Goal: Task Accomplishment & Management: Manage account settings

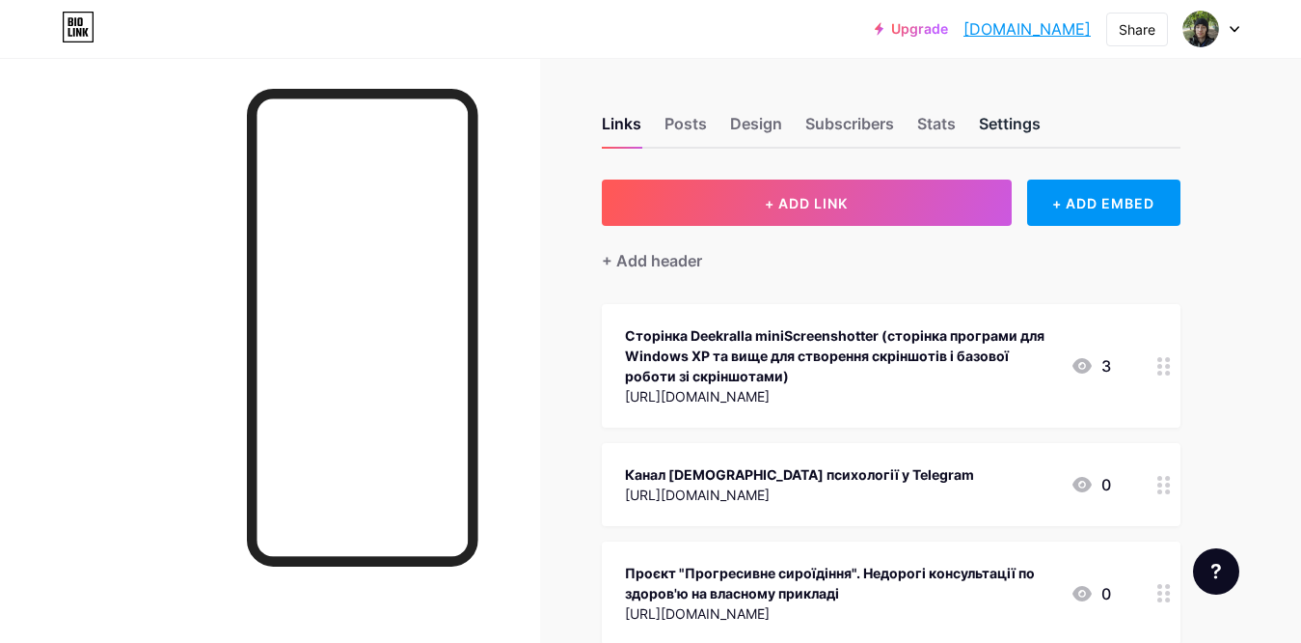
click at [982, 130] on div "Settings" at bounding box center [1010, 129] width 62 height 35
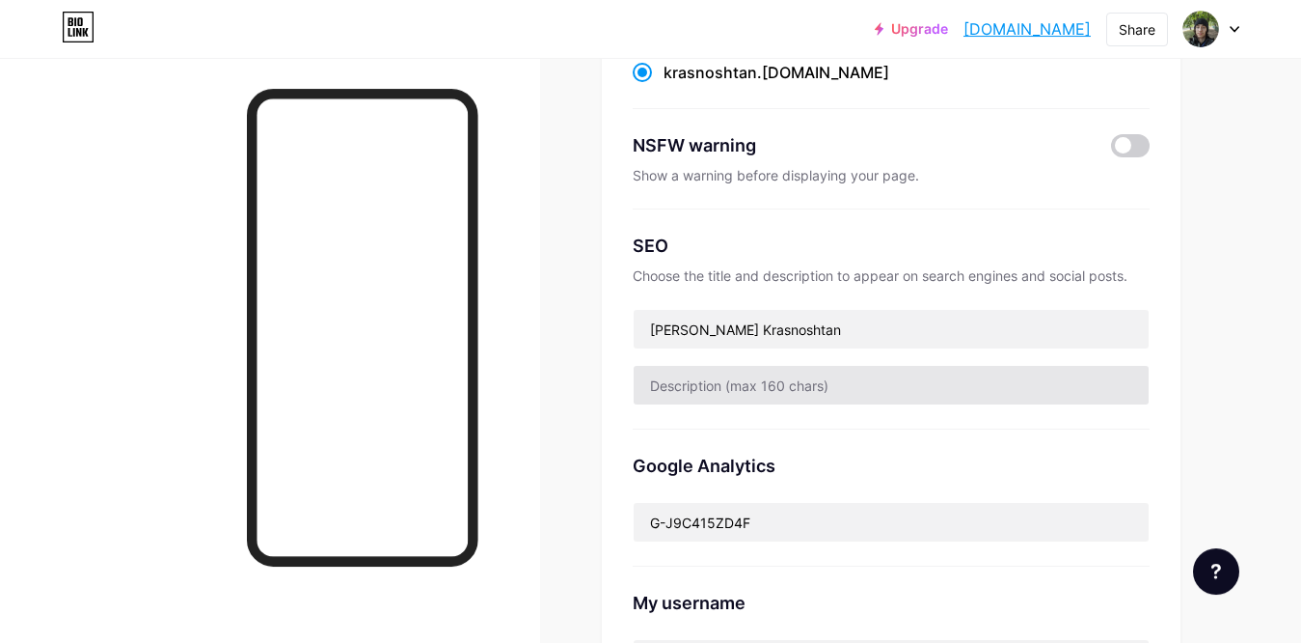
scroll to position [295, 0]
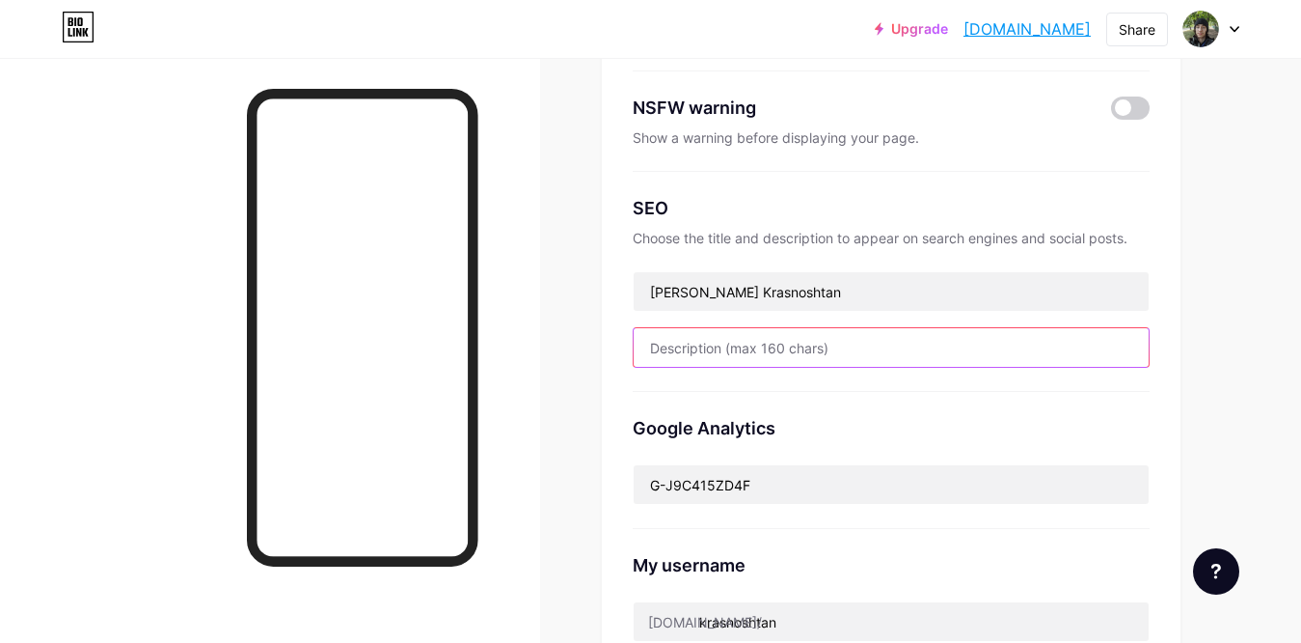
click at [841, 348] on input "text" at bounding box center [891, 347] width 515 height 39
click at [1078, 345] on input "Комп'ютерний інженер, цікавлюся психологією, астрономією," at bounding box center [891, 347] width 515 height 39
click at [1075, 351] on input "Комп'ютерний інженер, цікавлюся психологією, астрономією," at bounding box center [891, 347] width 515 height 39
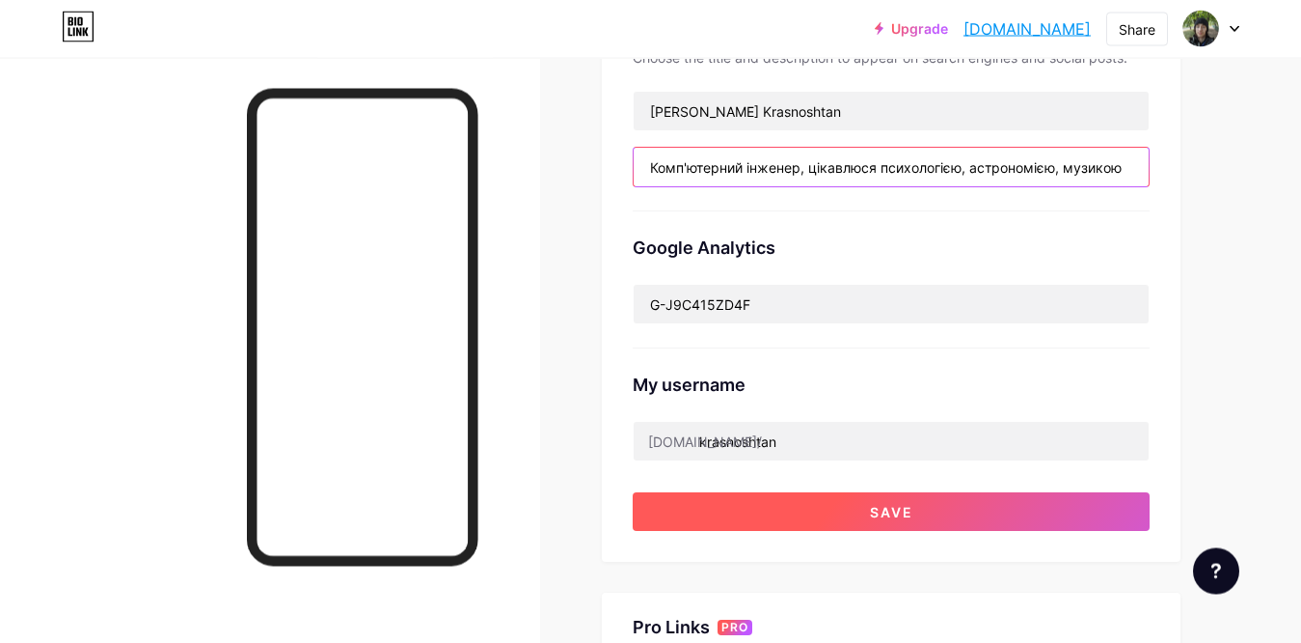
scroll to position [459, 0]
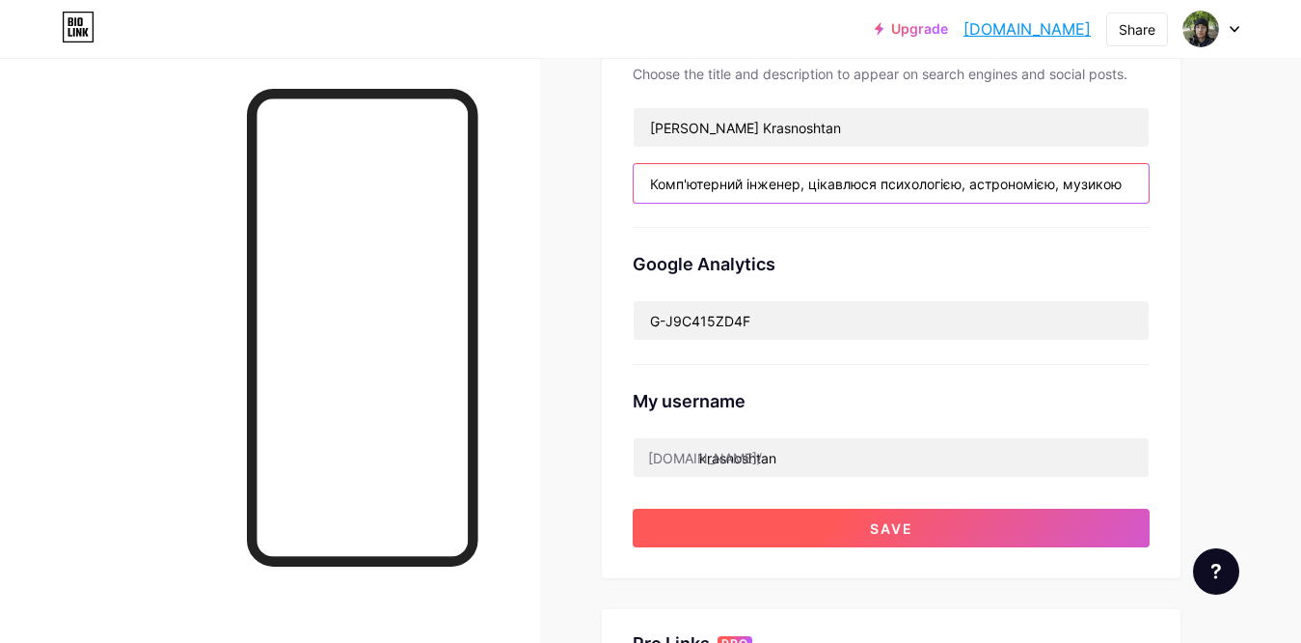
type input "Комп'ютерний інженер, цікавлюся психологією, астрономією, музикою"
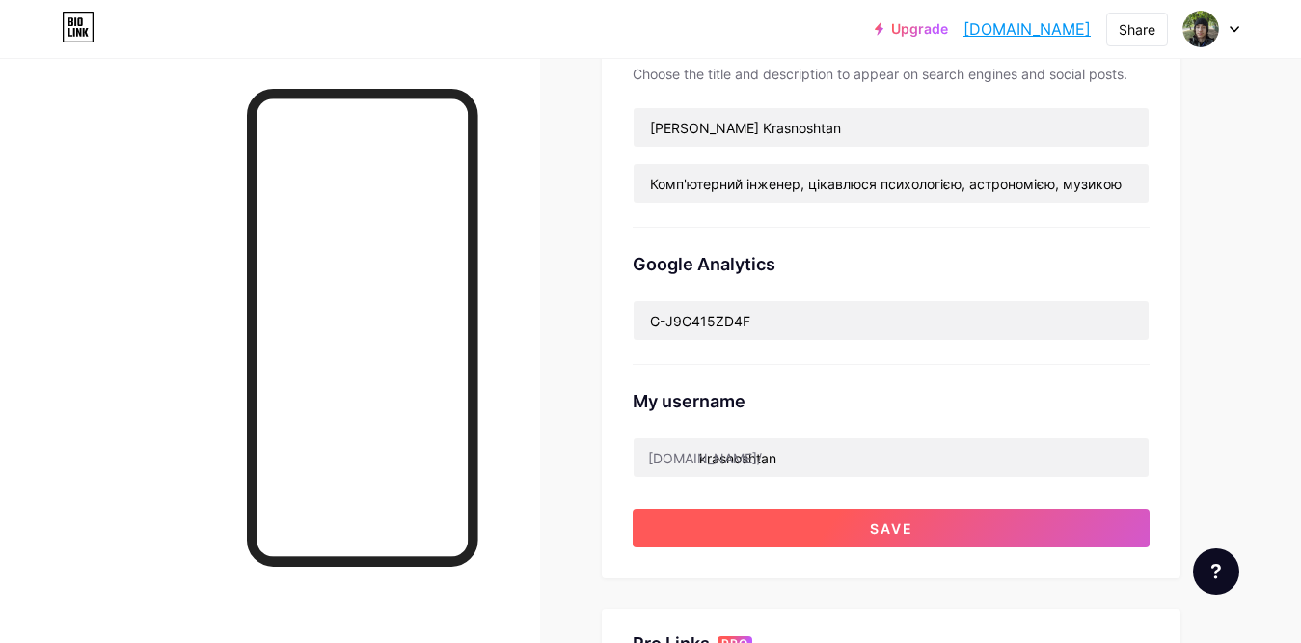
click at [1039, 531] on button "Save" at bounding box center [891, 527] width 517 height 39
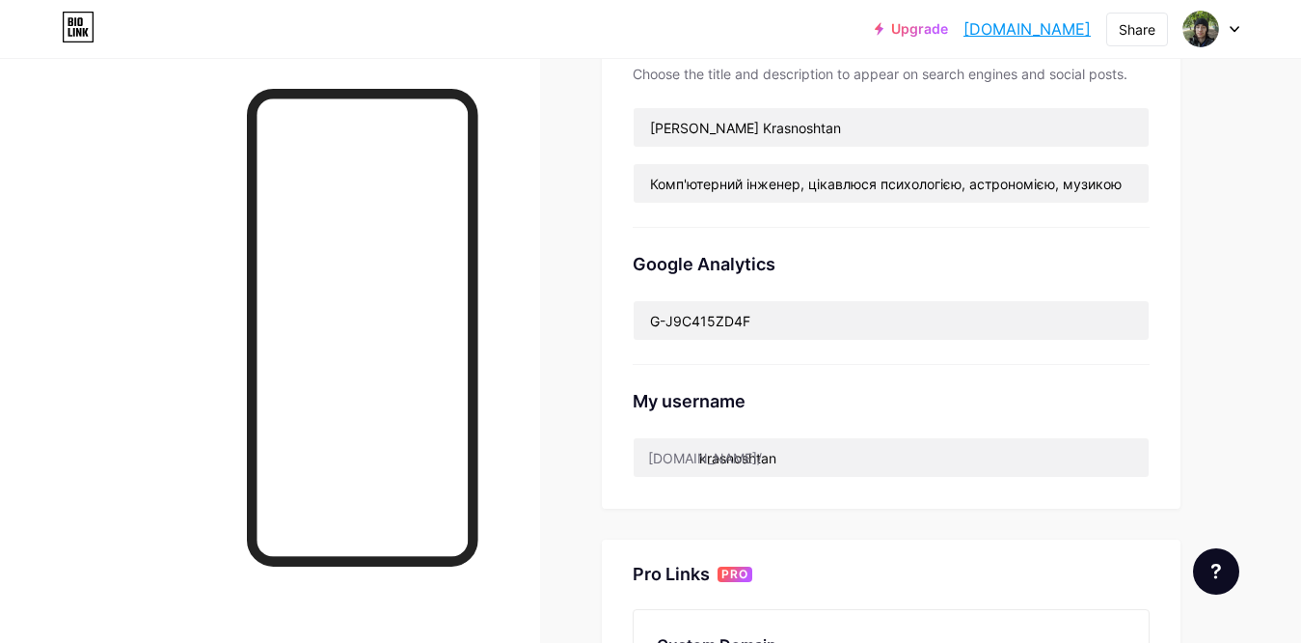
scroll to position [0, 0]
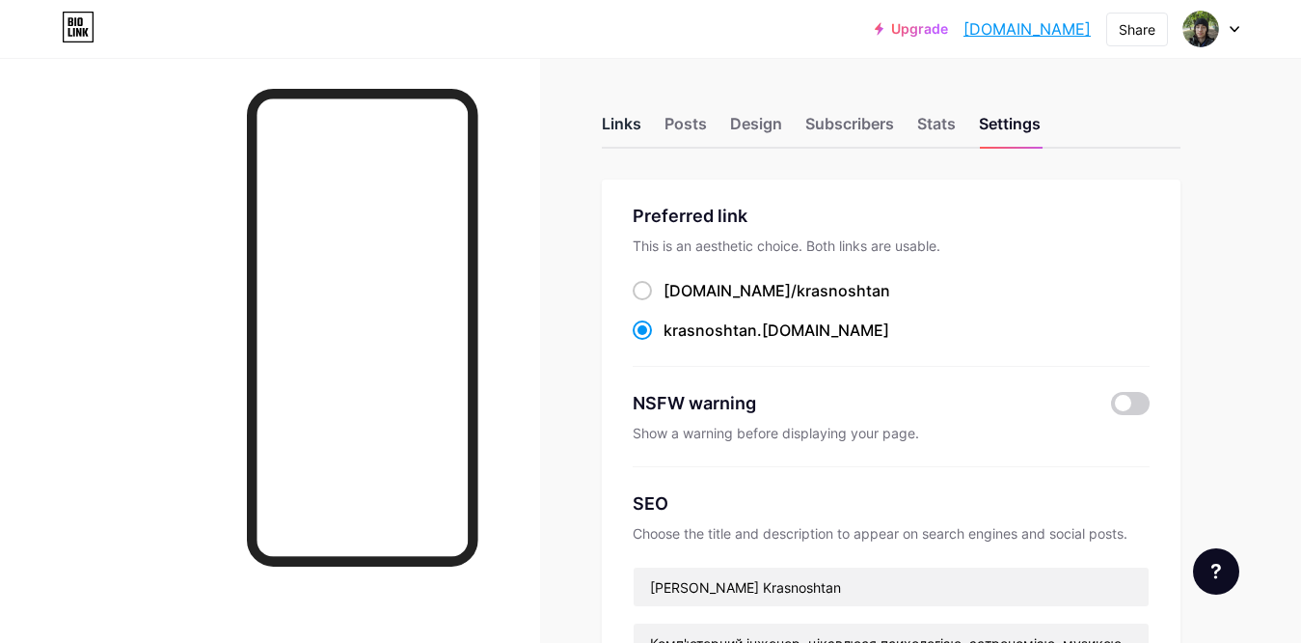
click at [631, 128] on div "Links" at bounding box center [622, 129] width 40 height 35
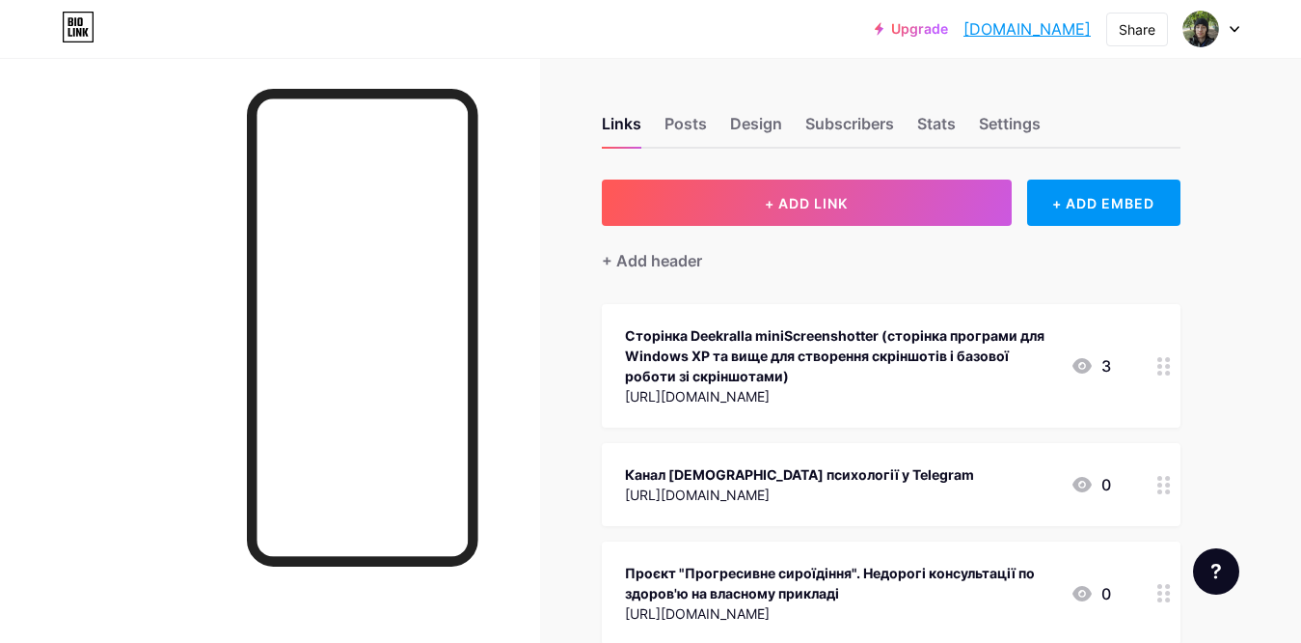
click at [978, 124] on div "Links Posts Design Subscribers Stats Settings" at bounding box center [891, 115] width 579 height 68
click at [984, 122] on div "Settings" at bounding box center [1010, 129] width 62 height 35
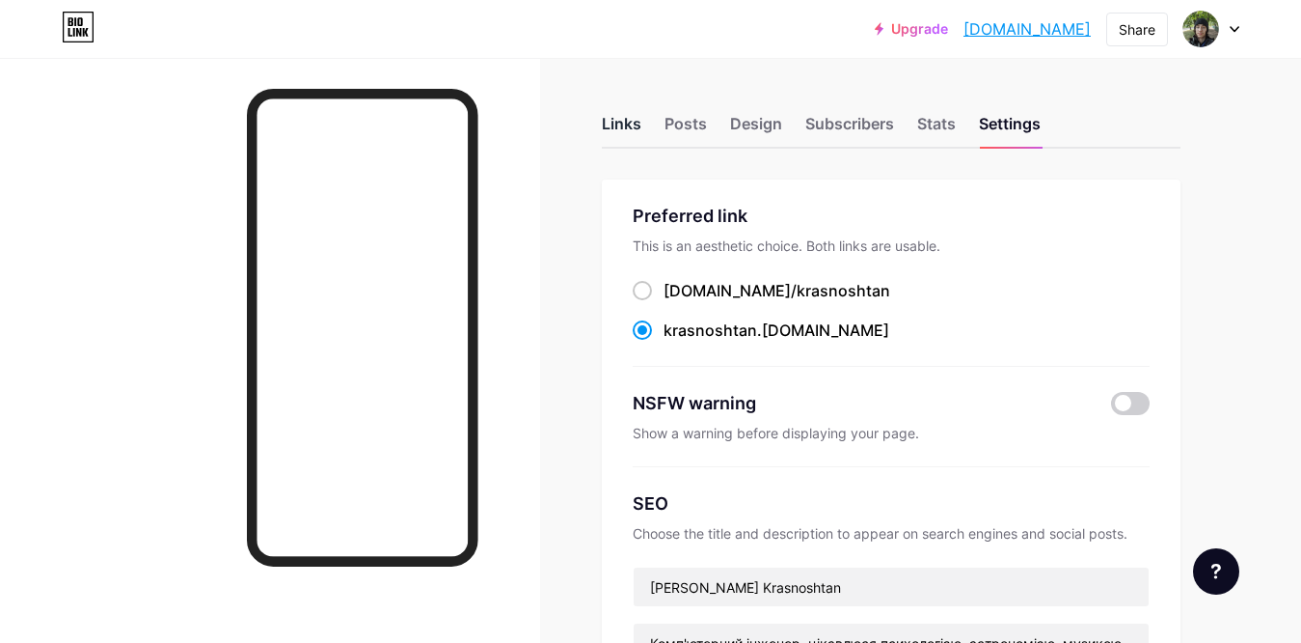
click at [621, 117] on div "Links" at bounding box center [622, 129] width 40 height 35
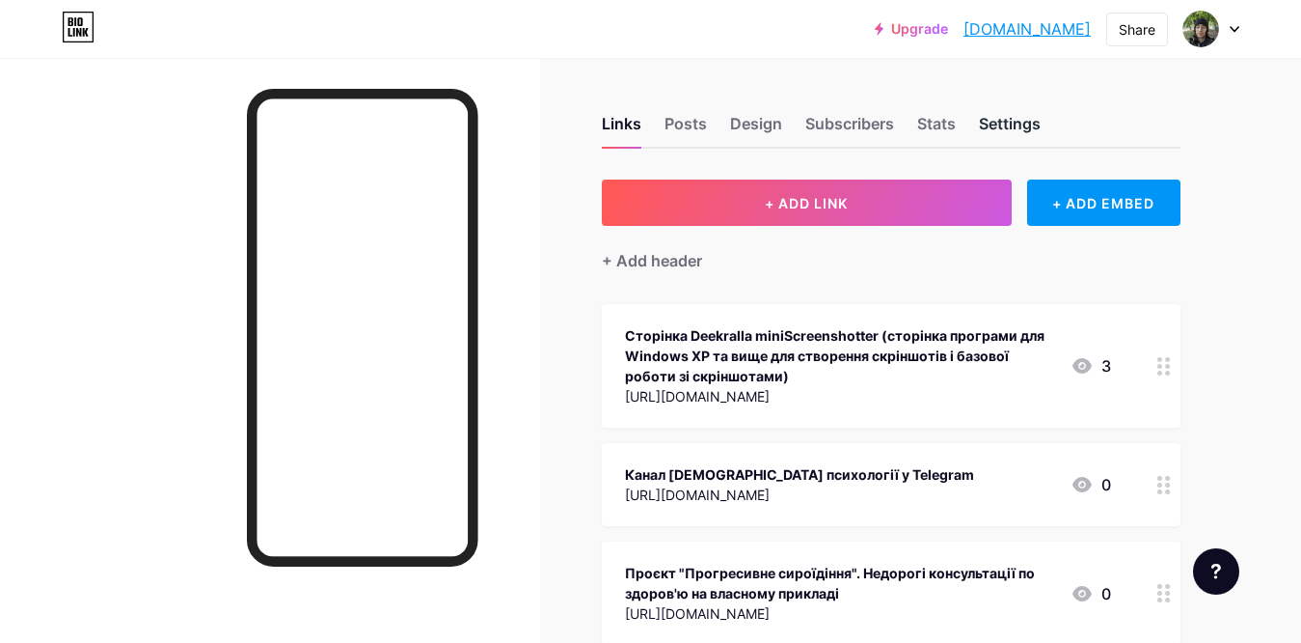
click at [1007, 135] on div "Settings" at bounding box center [1010, 129] width 62 height 35
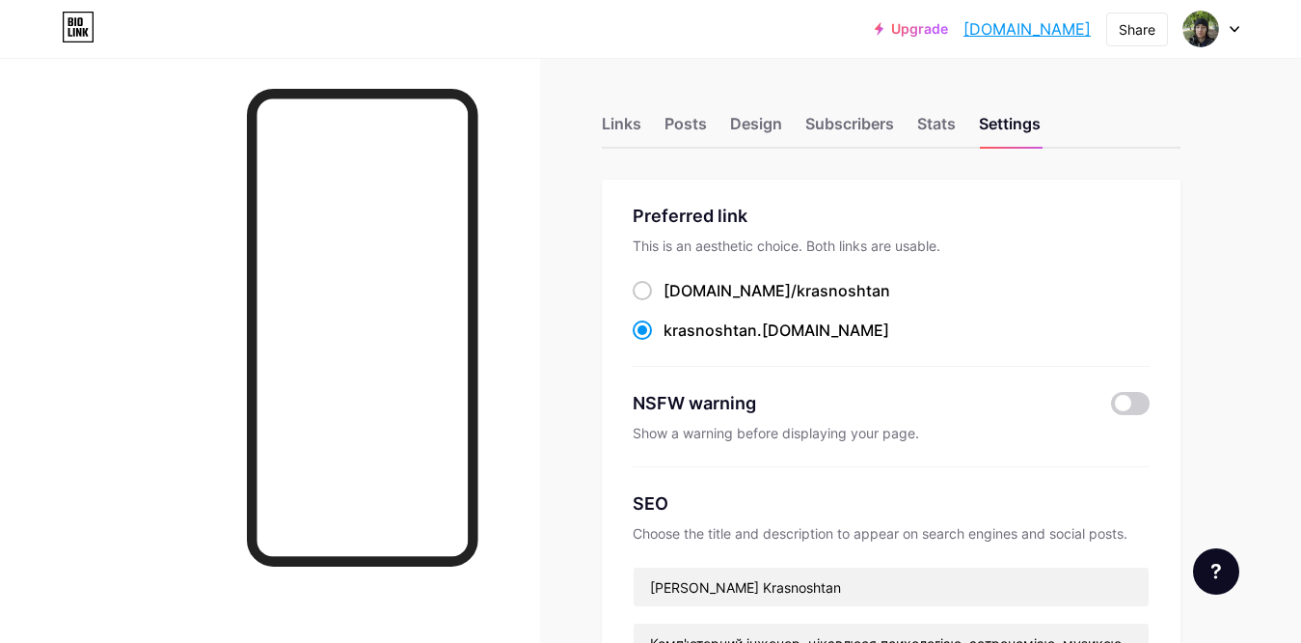
click at [623, 106] on div "Links Posts Design Subscribers Stats Settings" at bounding box center [891, 115] width 579 height 68
click at [627, 114] on div "Links" at bounding box center [622, 129] width 40 height 35
